Goal: Task Accomplishment & Management: Manage account settings

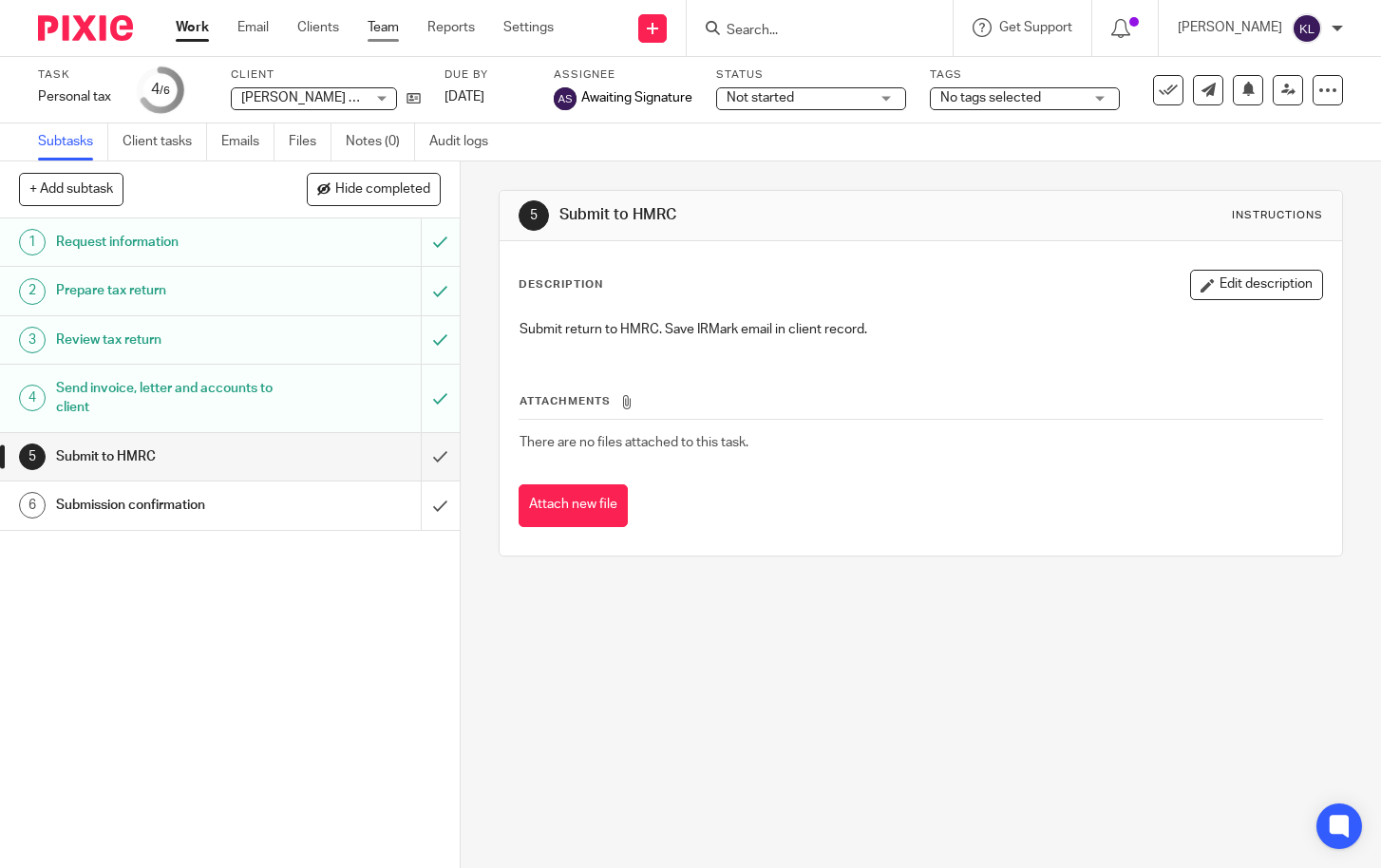
click at [391, 27] on link "Team" at bounding box center [383, 28] width 31 height 19
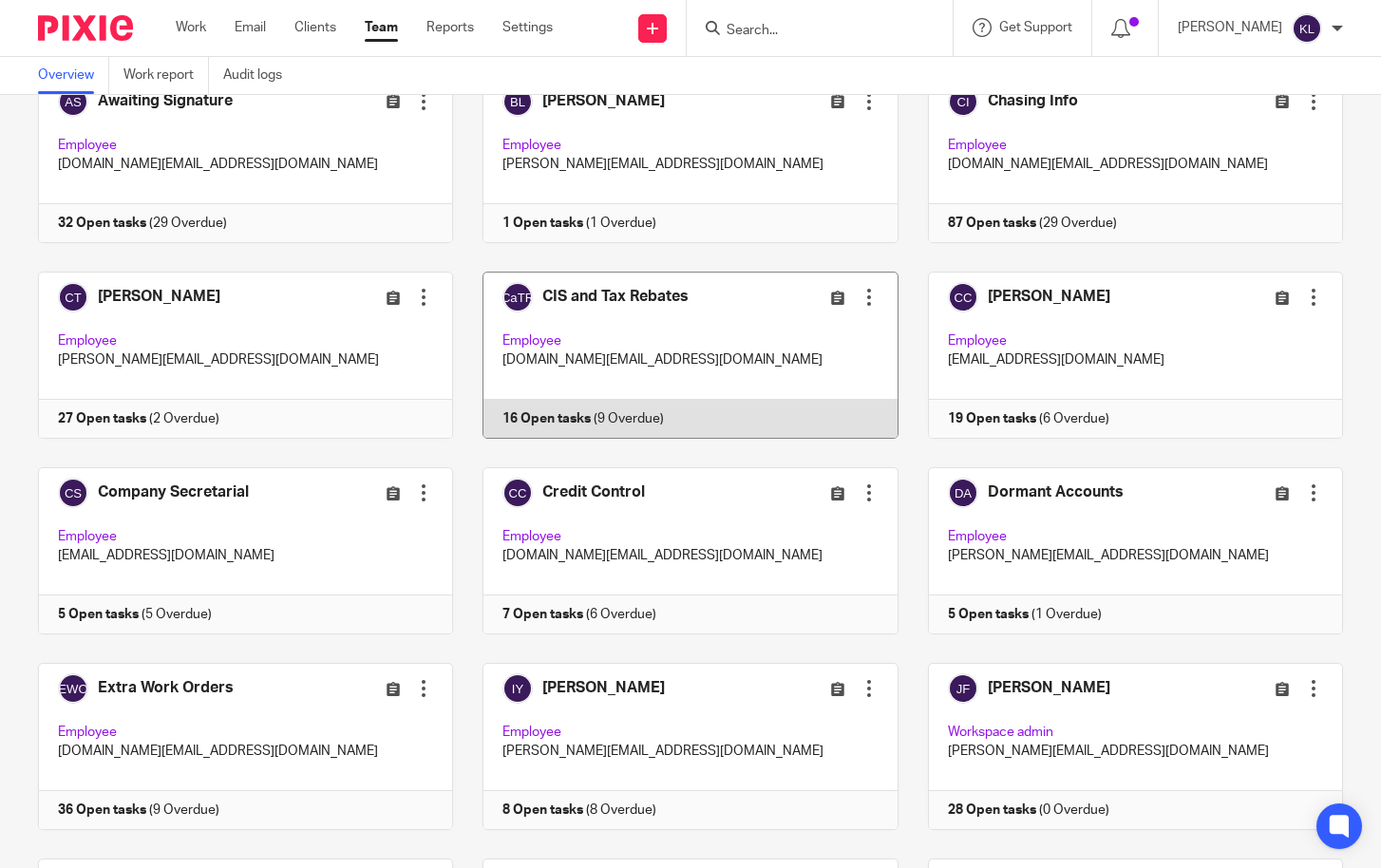
scroll to position [190, 0]
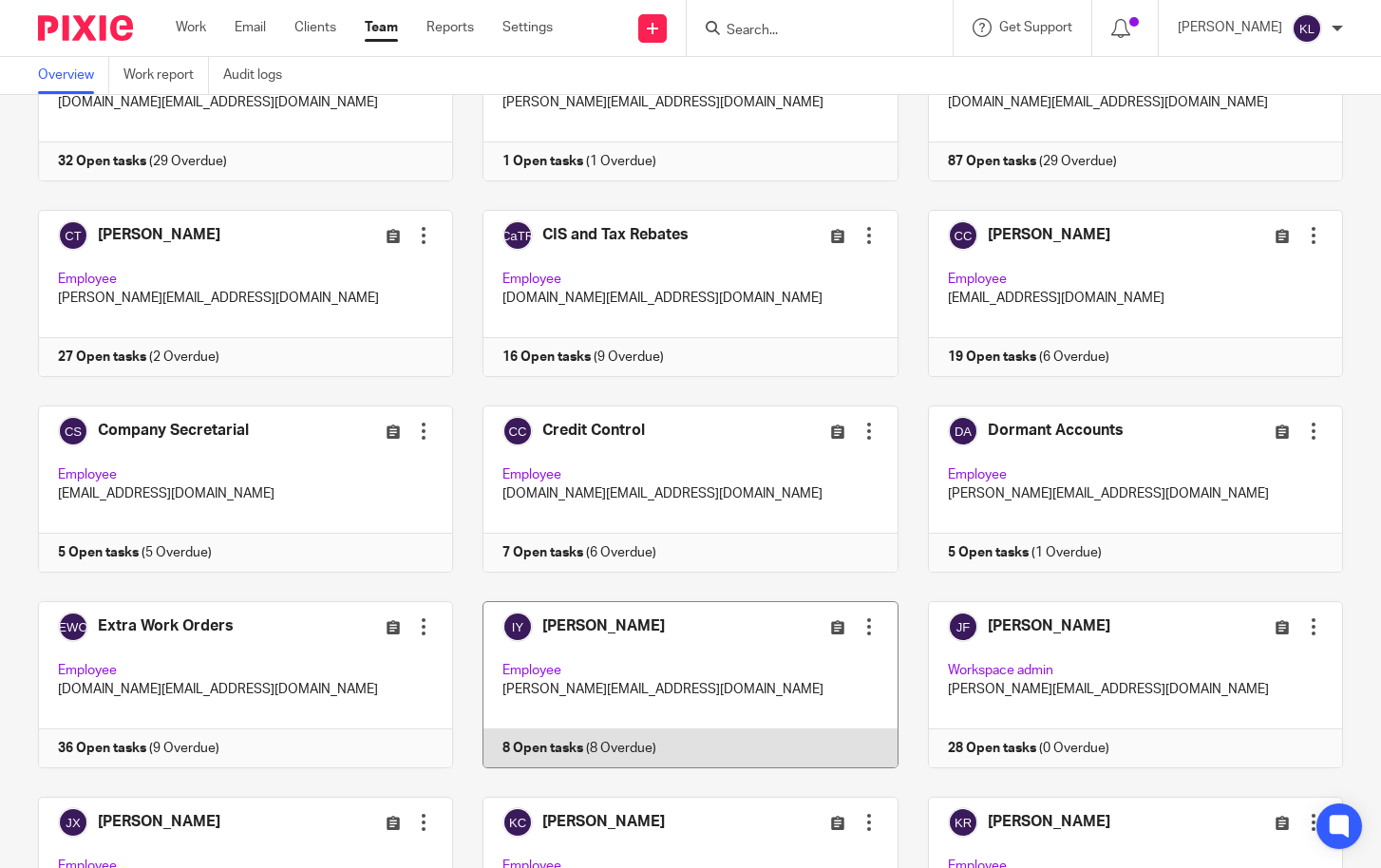
click at [584, 757] on link at bounding box center [676, 684] width 445 height 167
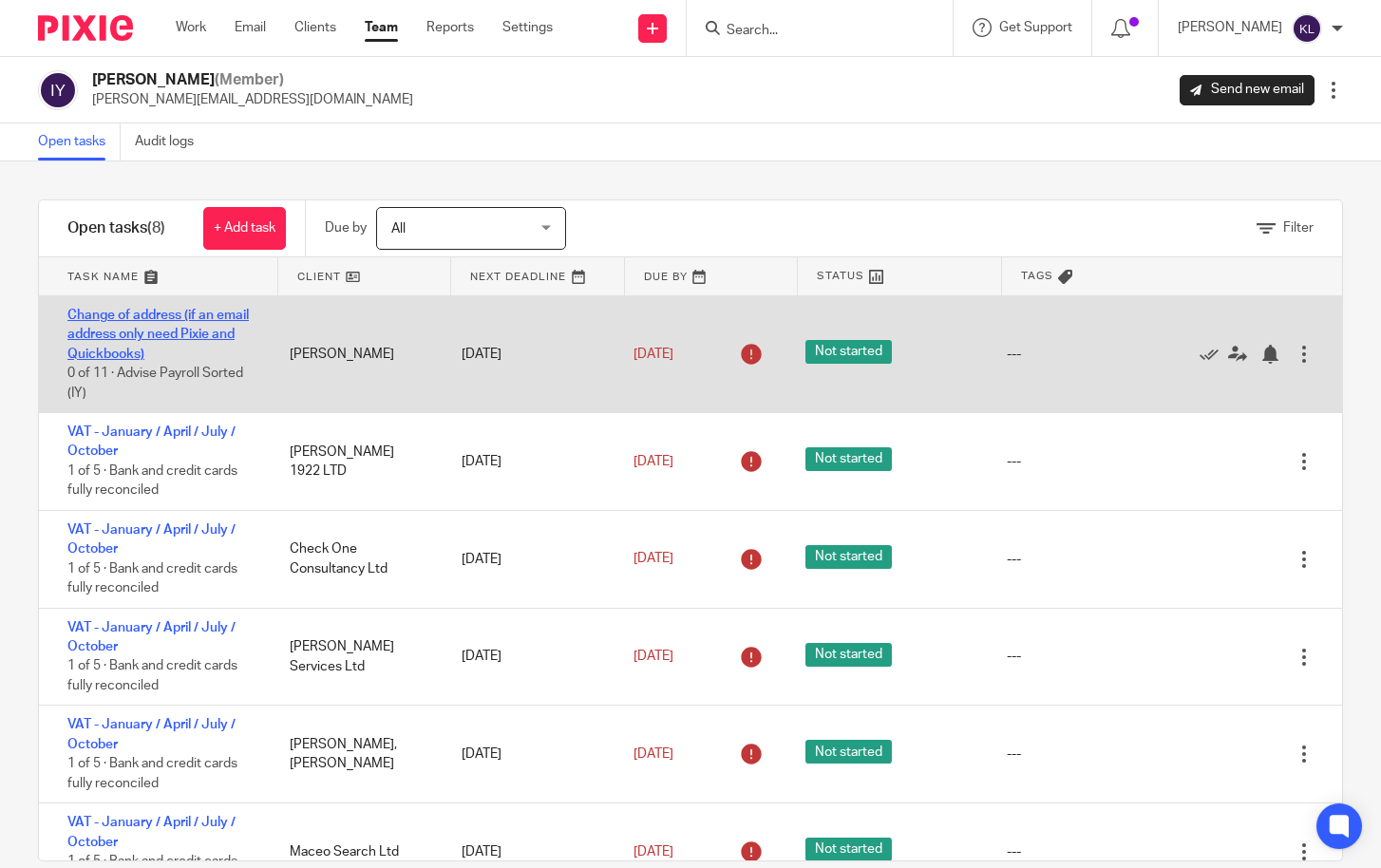
click at [181, 328] on link "Change of address (if an email address only need Pixie and Quickbooks)" at bounding box center [158, 334] width 181 height 52
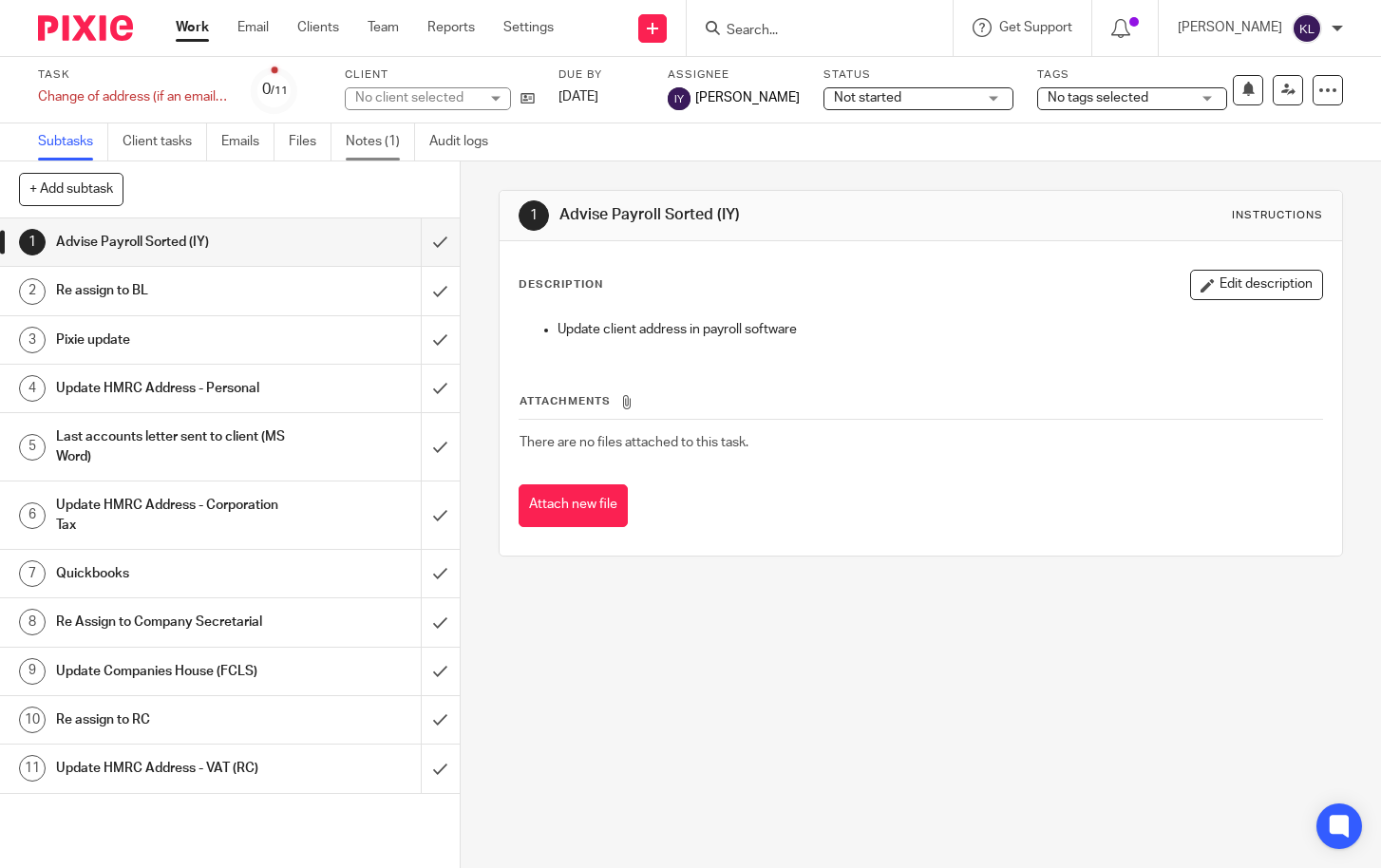
click at [365, 134] on link "Notes (1)" at bounding box center [380, 141] width 70 height 37
click at [378, 35] on link "Team" at bounding box center [383, 28] width 31 height 19
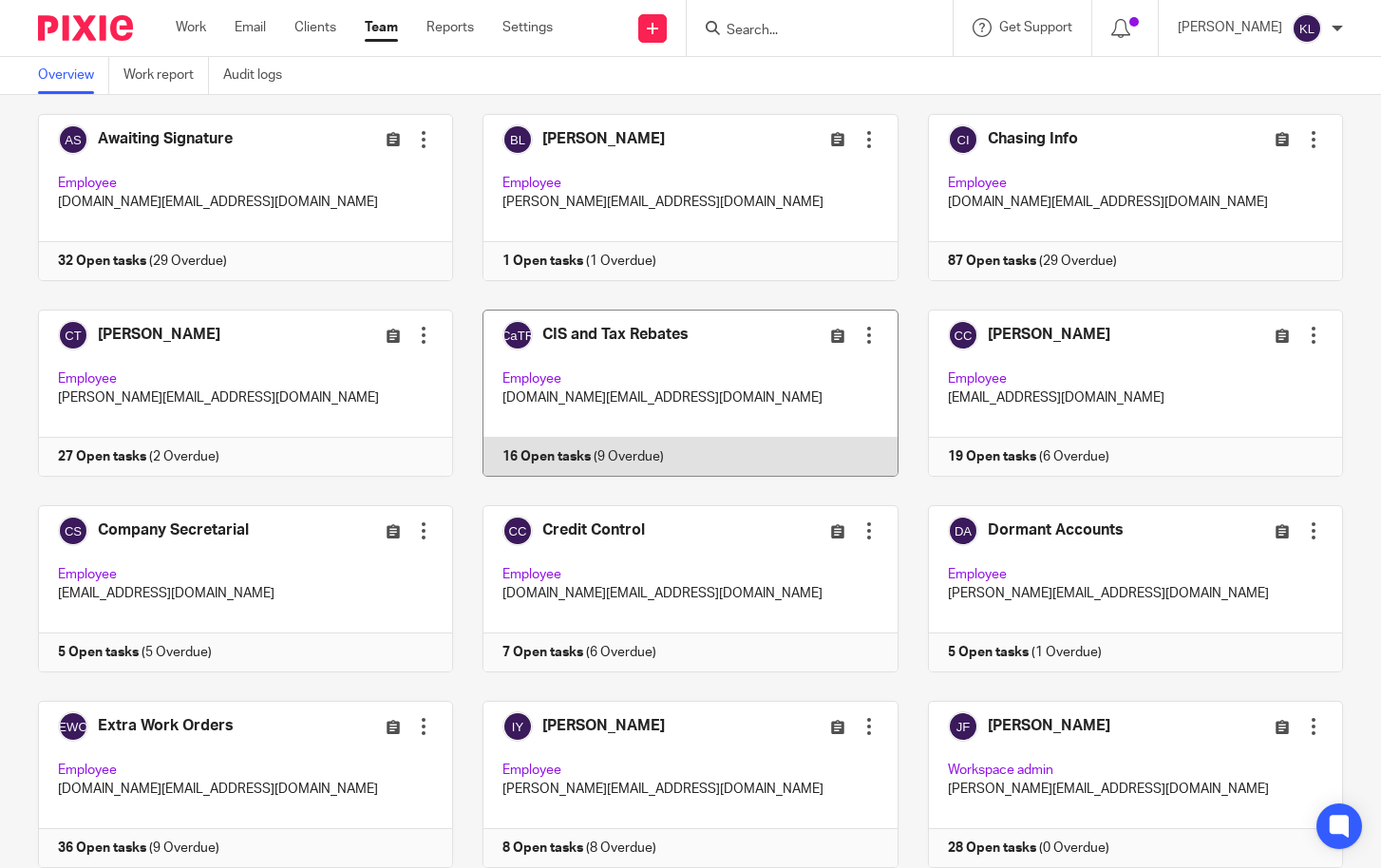
scroll to position [95, 0]
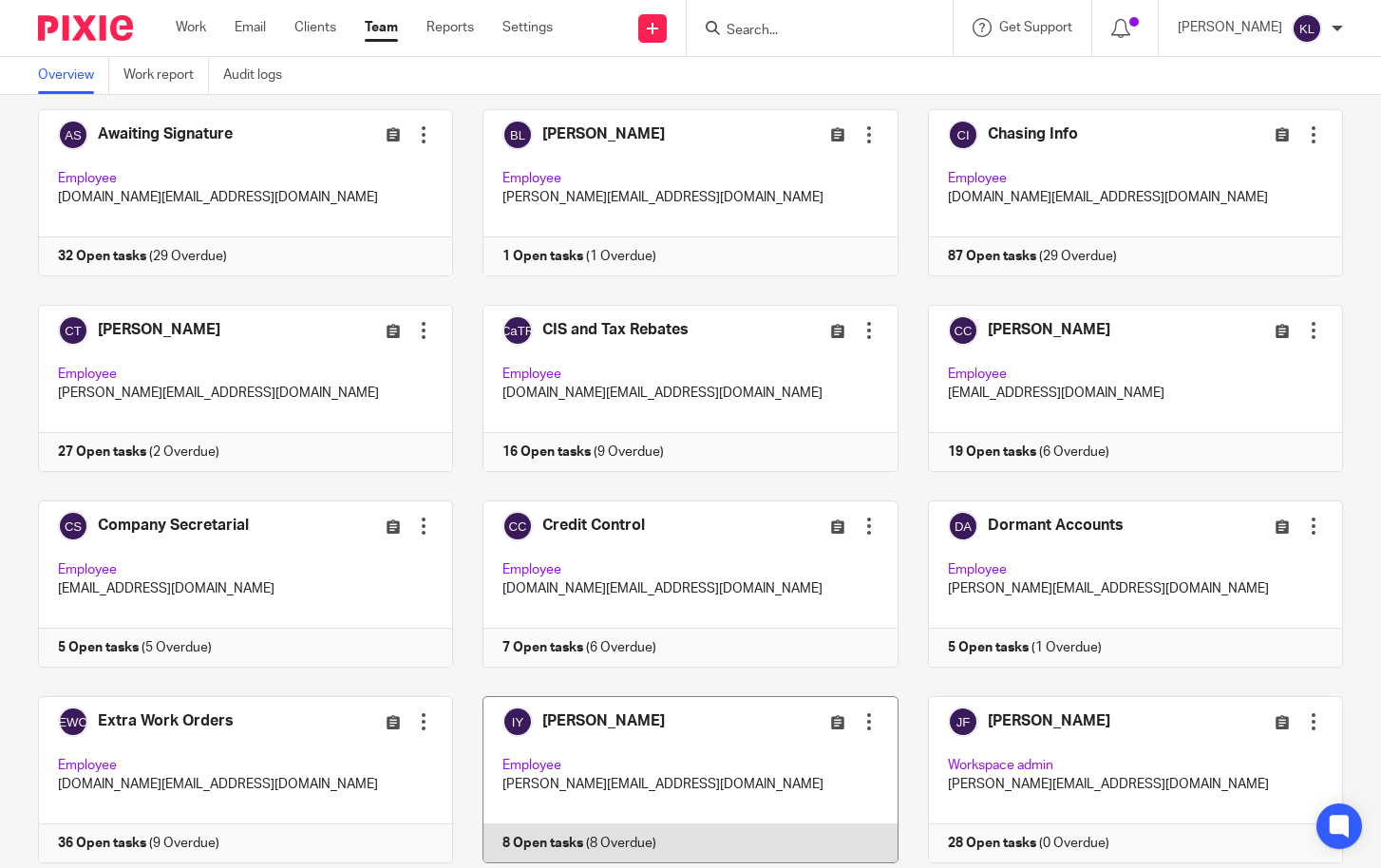
click at [662, 830] on link at bounding box center [676, 778] width 445 height 167
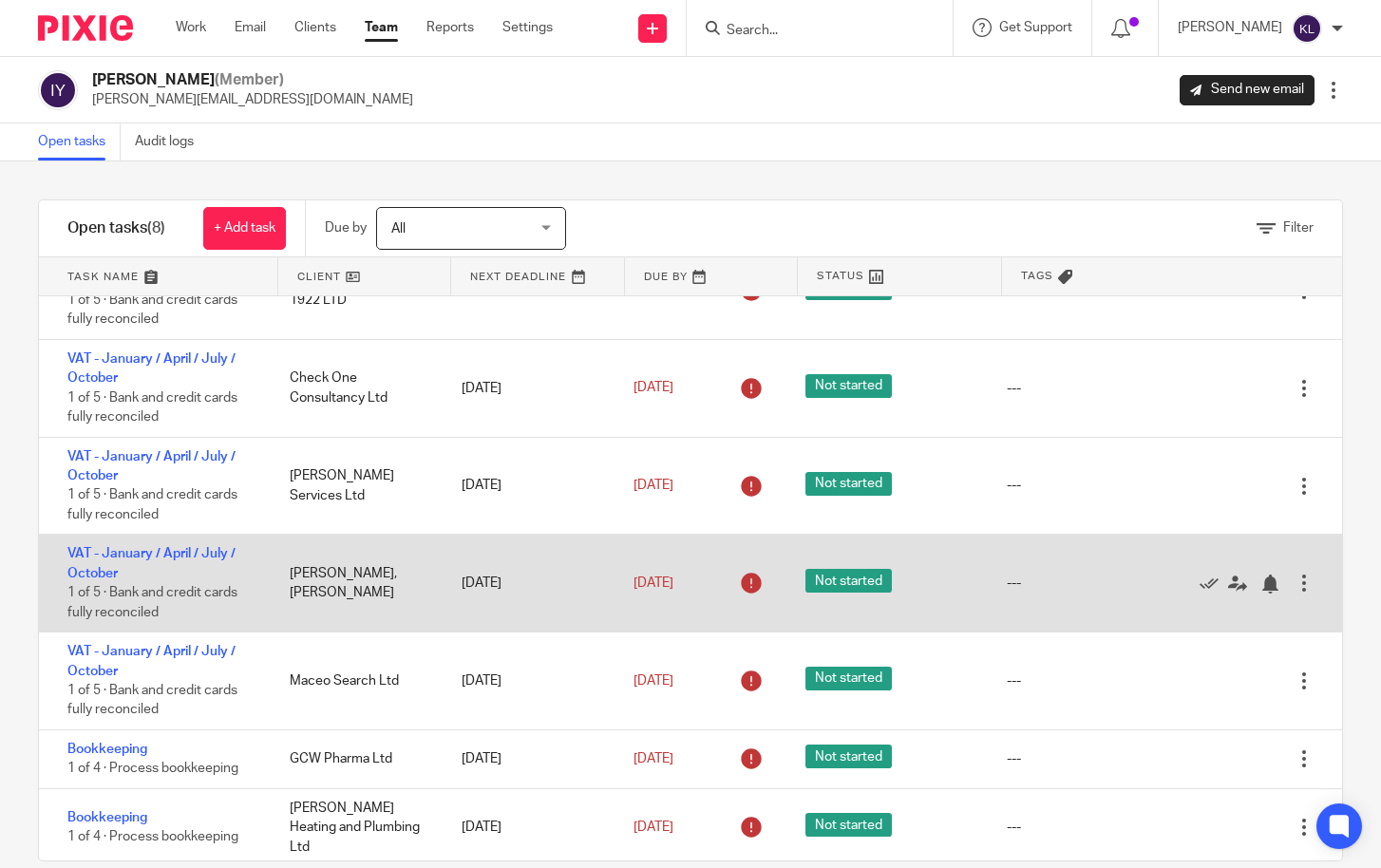
scroll to position [179, 0]
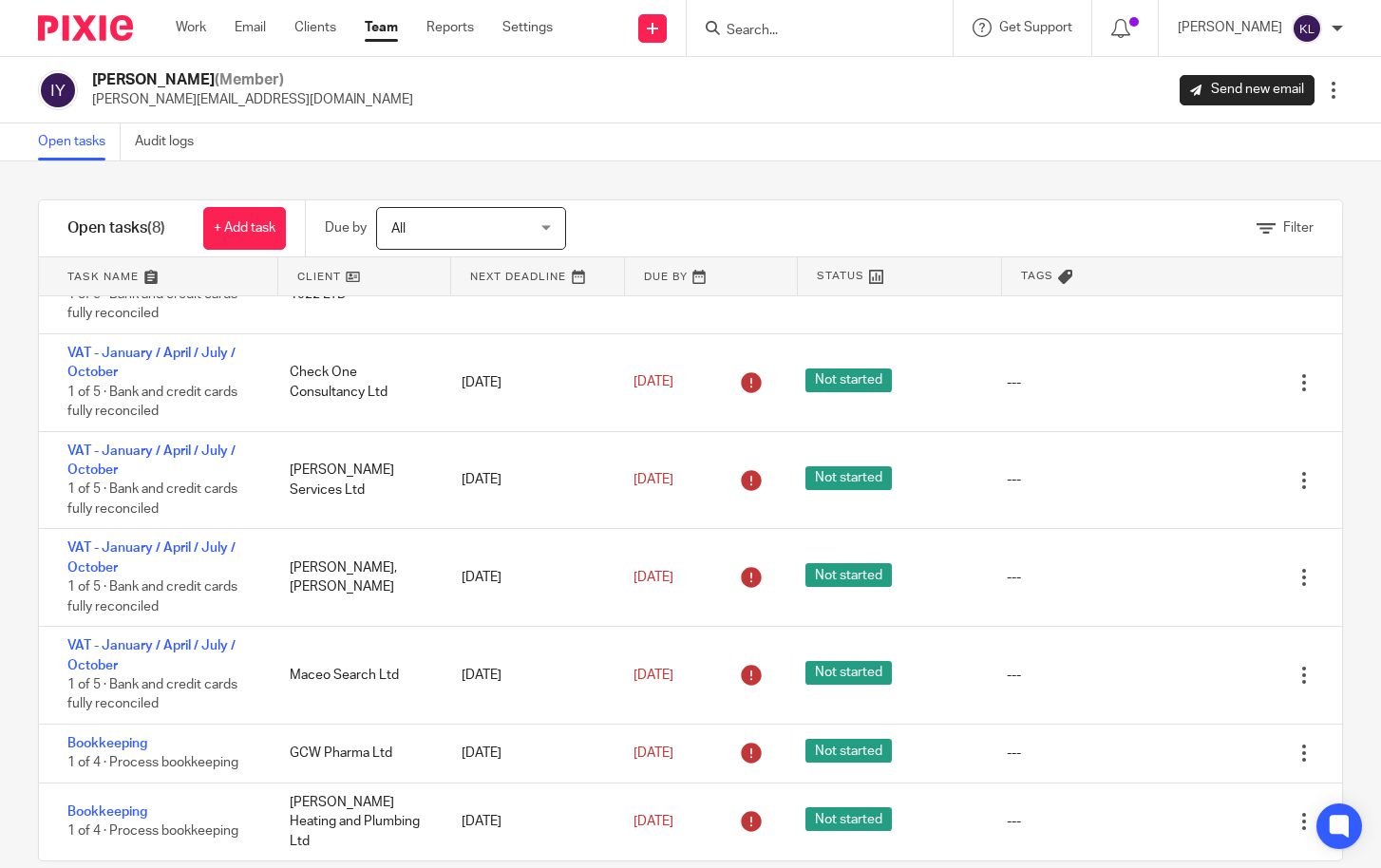
click at [523, 75] on div "Isaac Young (Member) isaac@lesserandco.com Send new email Edit user Transfer De…" at bounding box center [690, 91] width 1305 height 40
click at [813, 26] on input "Search" at bounding box center [809, 31] width 171 height 17
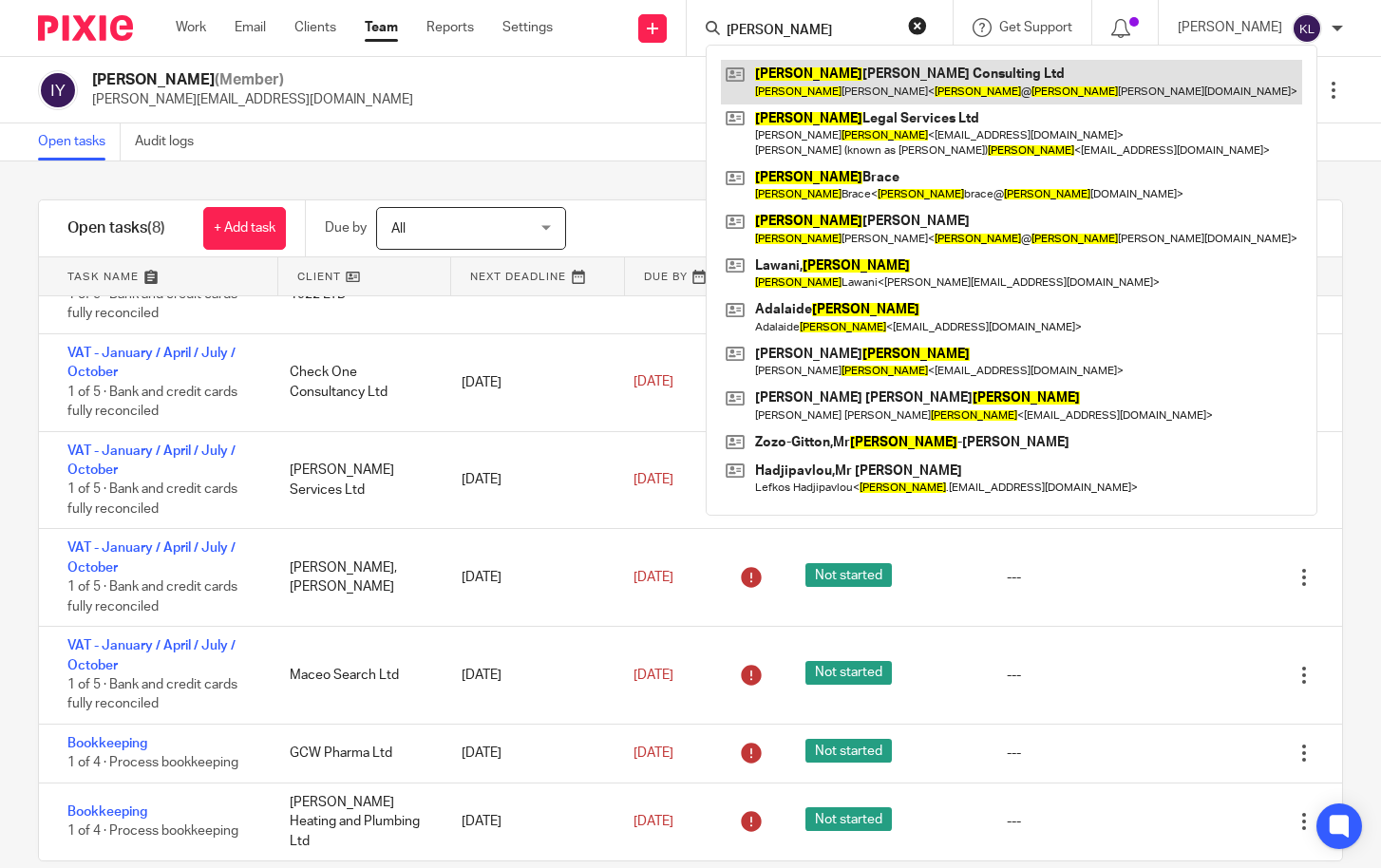
type input "lee"
click at [827, 64] on link at bounding box center [1011, 82] width 581 height 44
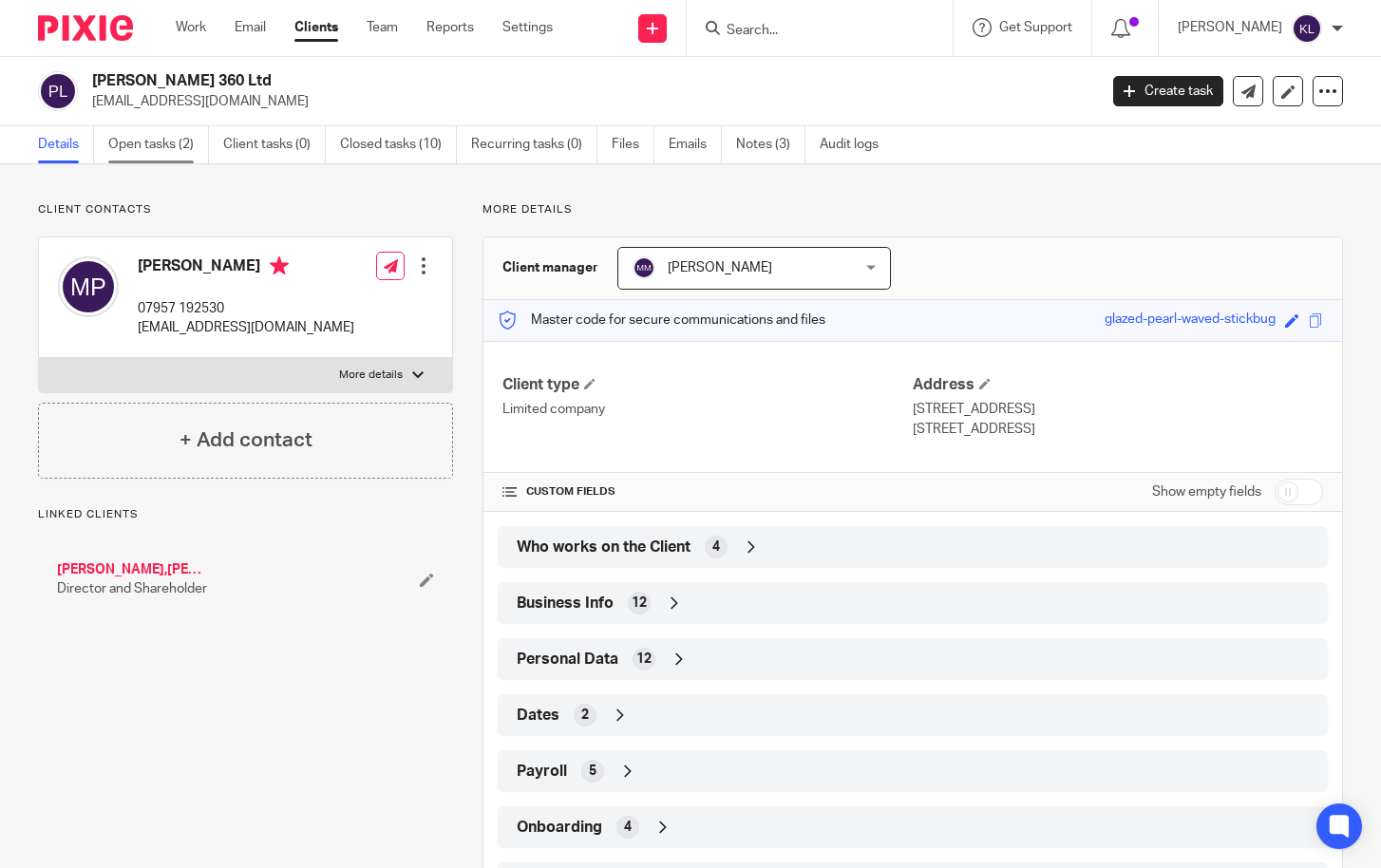
click at [158, 144] on link "Open tasks (2)" at bounding box center [157, 144] width 100 height 37
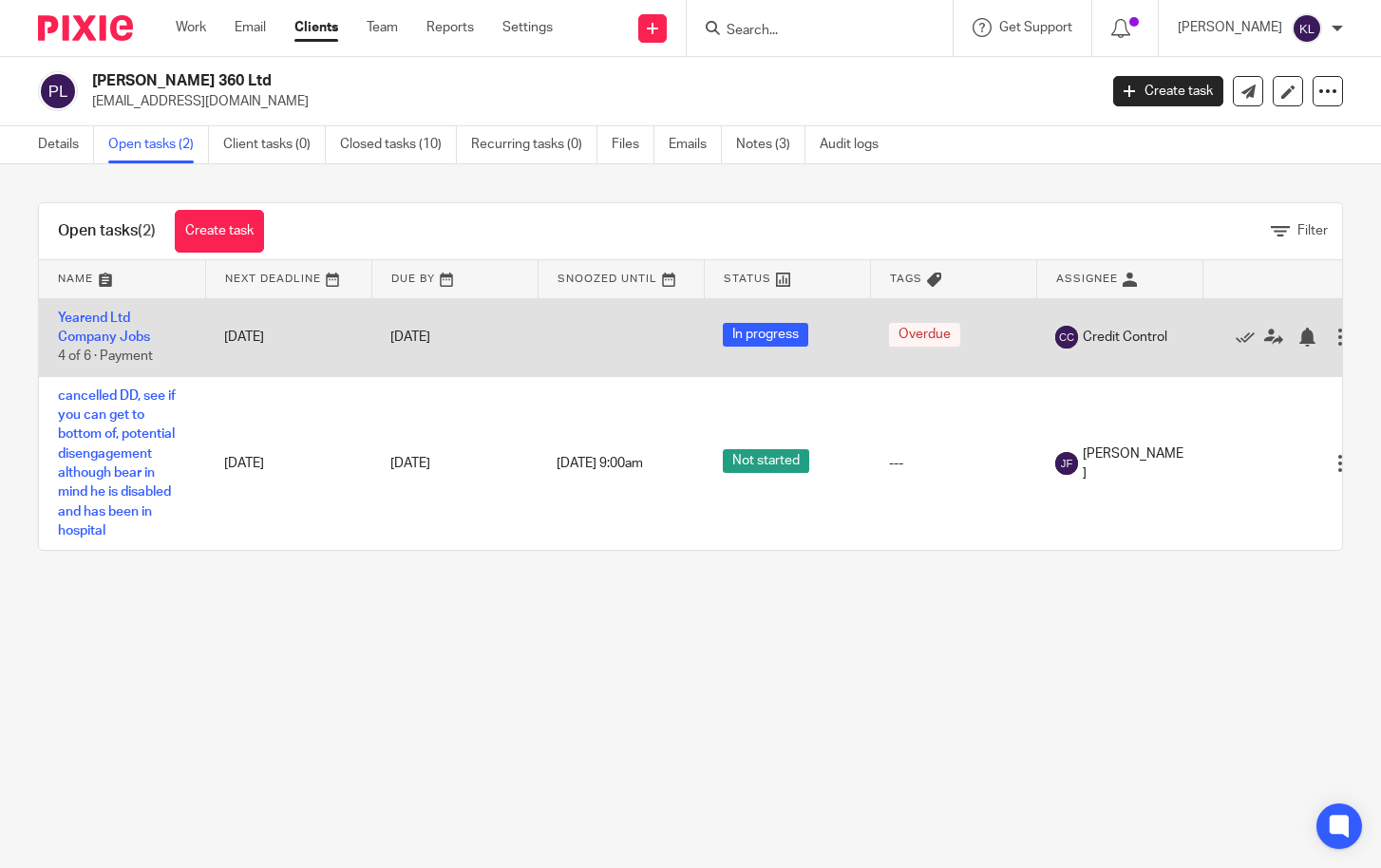
click at [92, 324] on td "Yearend Ltd Company Jobs 4 of 6 · Payment" at bounding box center [122, 337] width 166 height 78
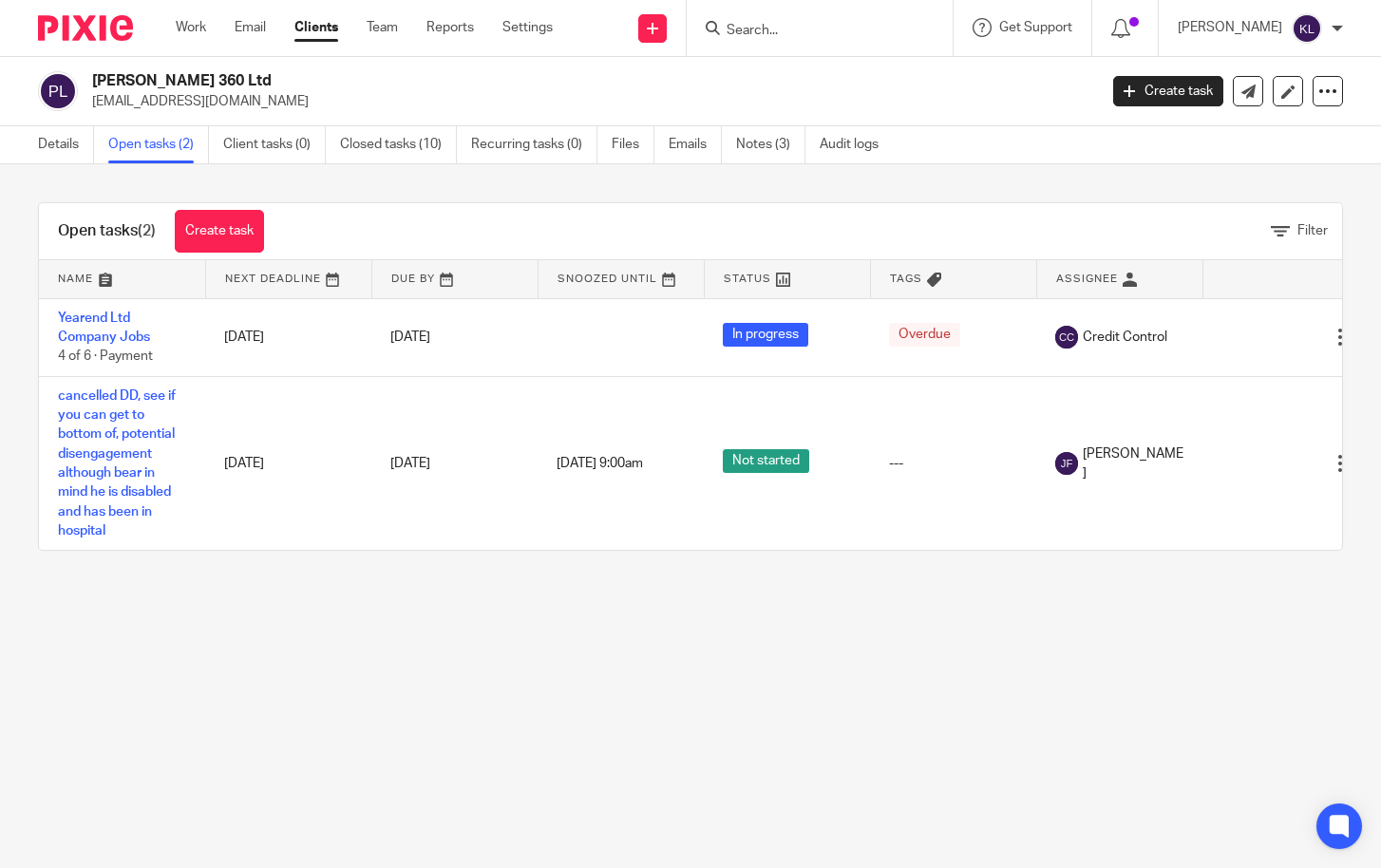
click at [622, 779] on main "Palmer 360 Ltd 2010palmer360@gmail.com Create task Update from Companies House …" at bounding box center [690, 434] width 1381 height 868
click at [182, 21] on link "Work" at bounding box center [191, 28] width 31 height 19
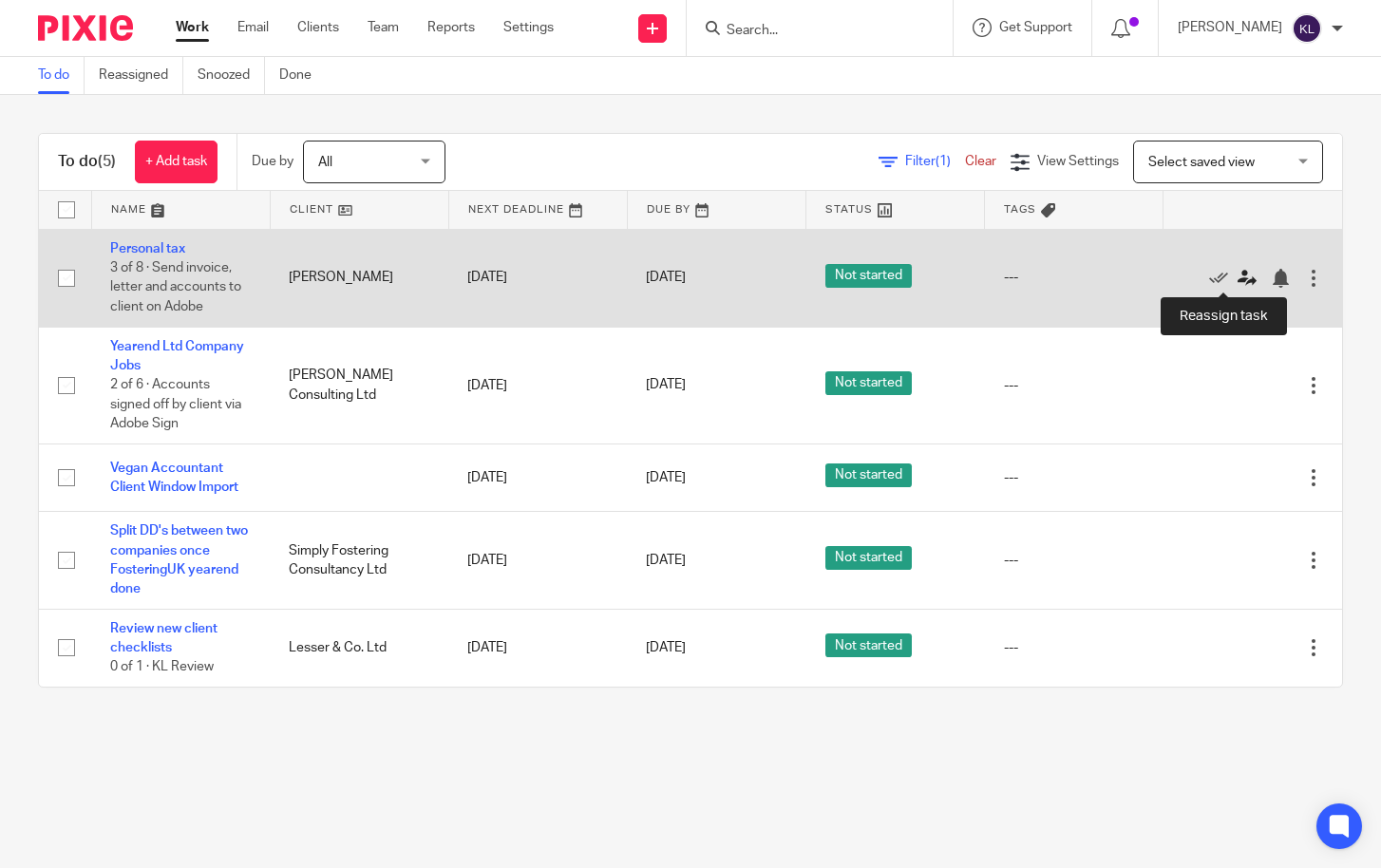
click at [1238, 279] on icon at bounding box center [1247, 279] width 19 height 19
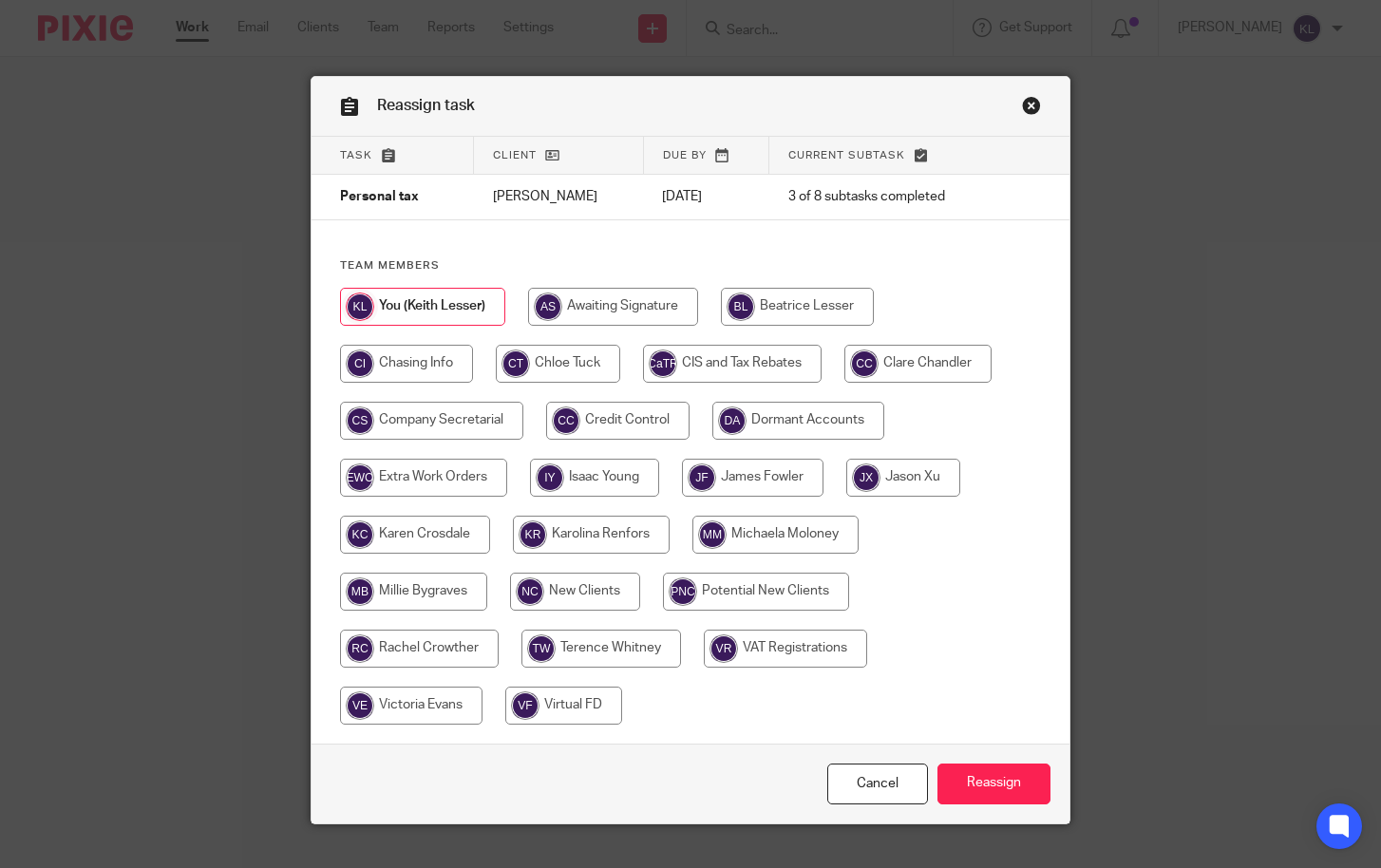
click at [598, 292] on input "radio" at bounding box center [613, 307] width 170 height 38
radio input "true"
click at [979, 784] on input "Reassign" at bounding box center [994, 783] width 113 height 41
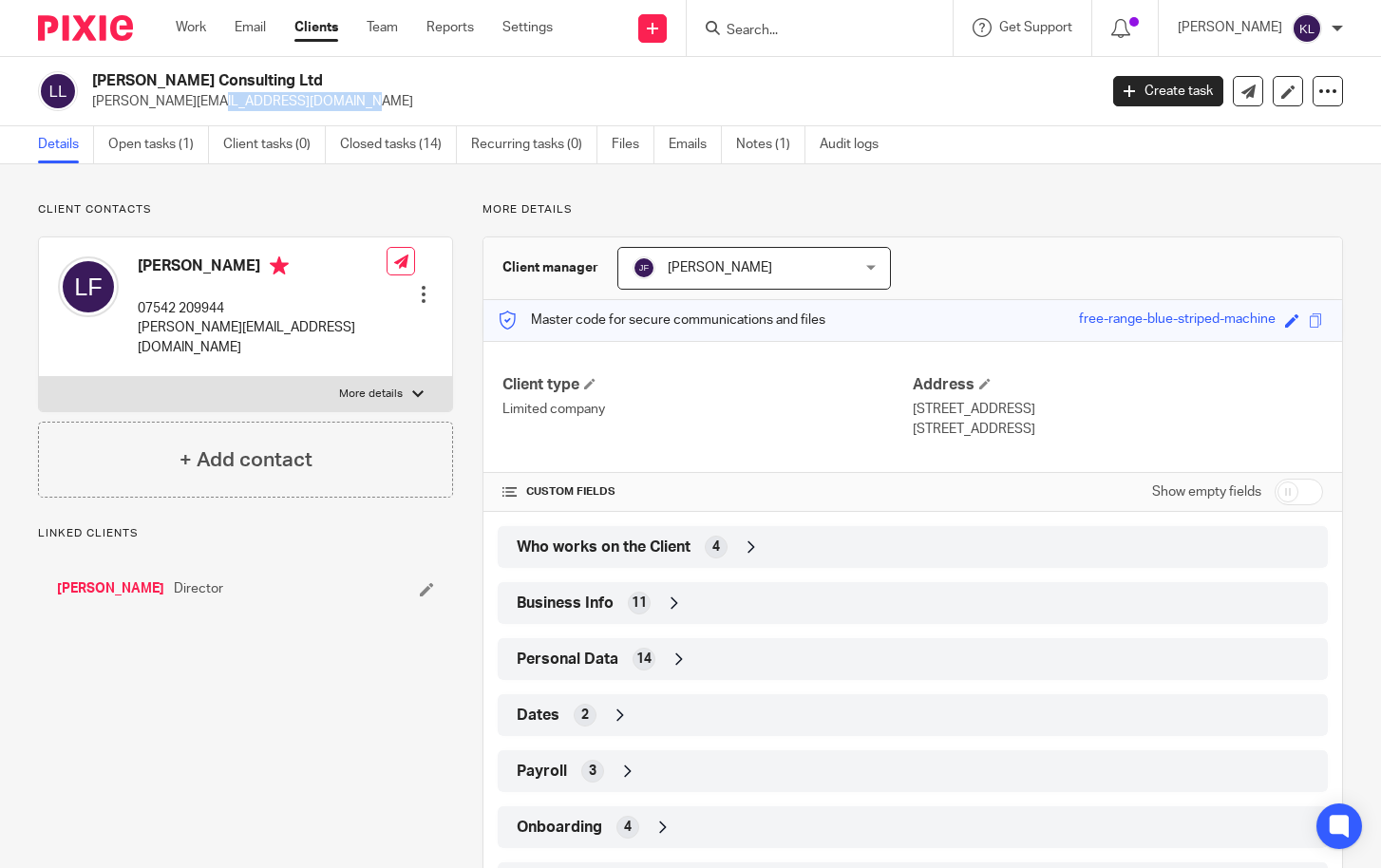
drag, startPoint x: 260, startPoint y: 96, endPoint x: 93, endPoint y: 111, distance: 167.7
click at [93, 111] on div "[PERSON_NAME] Consulting Ltd [PERSON_NAME][EMAIL_ADDRESS][DOMAIN_NAME] Create t…" at bounding box center [690, 92] width 1381 height 70
copy p "[PERSON_NAME][EMAIL_ADDRESS][DOMAIN_NAME]"
